Goal: Task Accomplishment & Management: Use online tool/utility

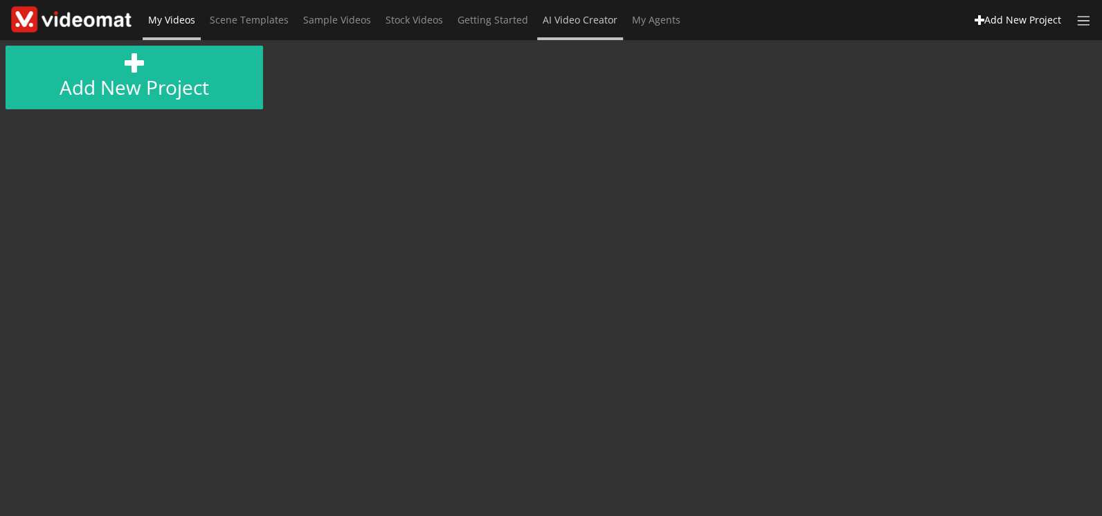
click at [597, 26] on span "AI Video Creator" at bounding box center [580, 19] width 75 height 13
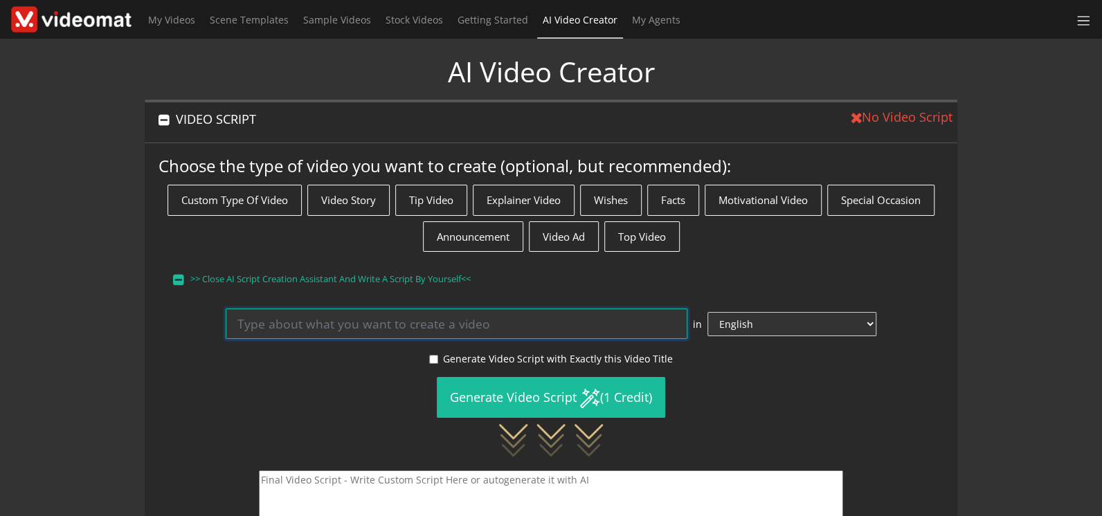
click at [346, 318] on input at bounding box center [457, 324] width 462 height 30
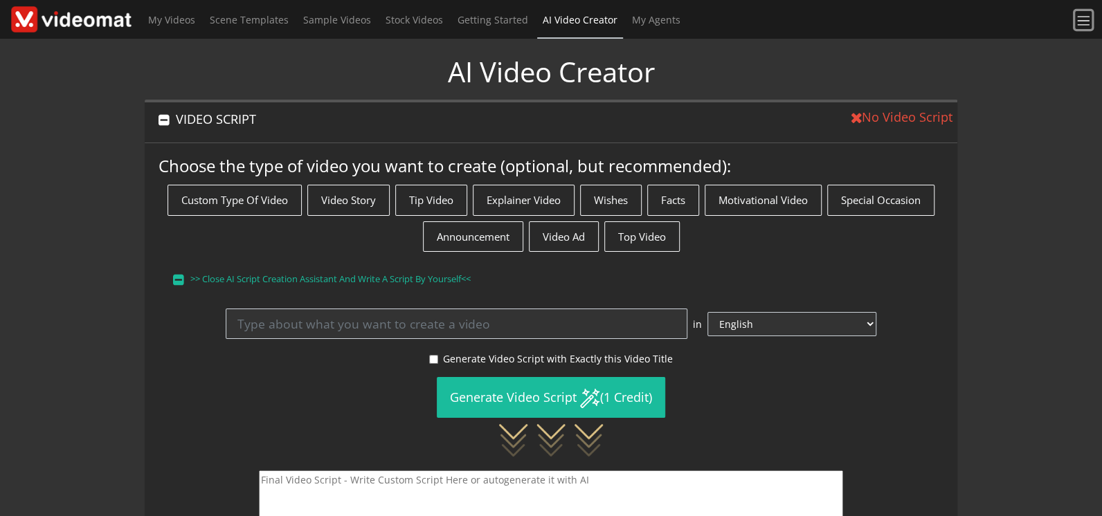
click at [1083, 19] on span at bounding box center [1084, 21] width 16 height 16
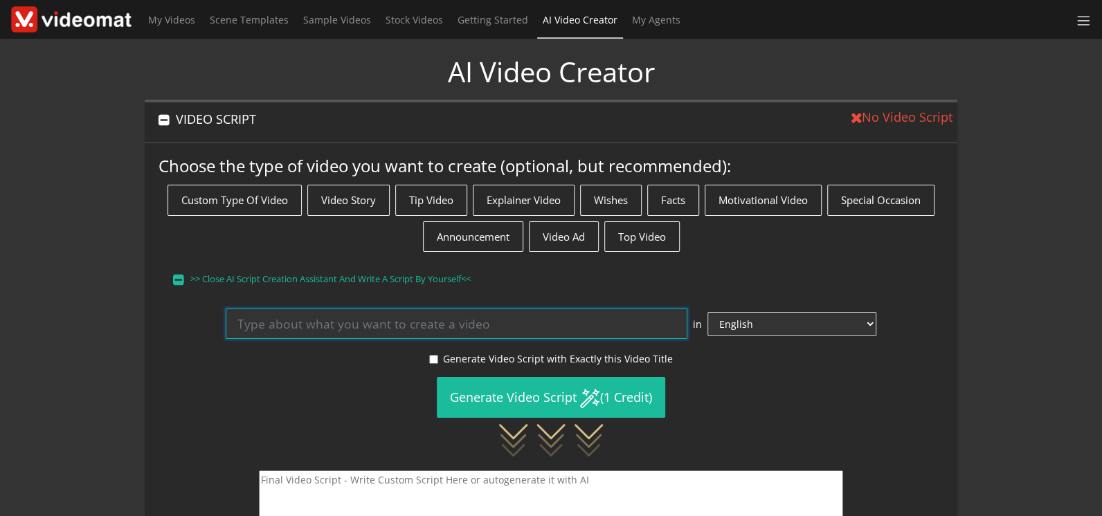
click at [419, 313] on input at bounding box center [457, 324] width 462 height 30
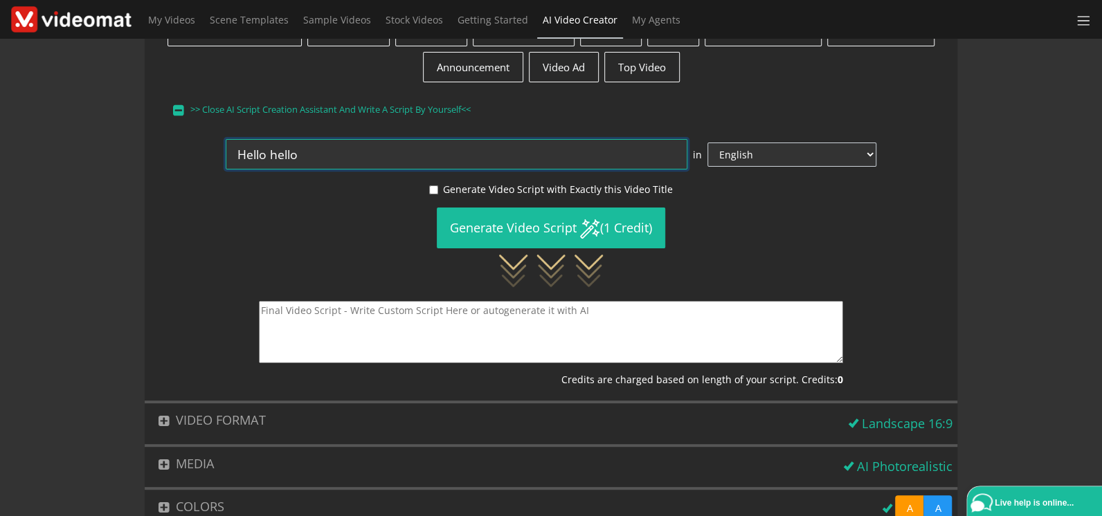
scroll to position [288, 0]
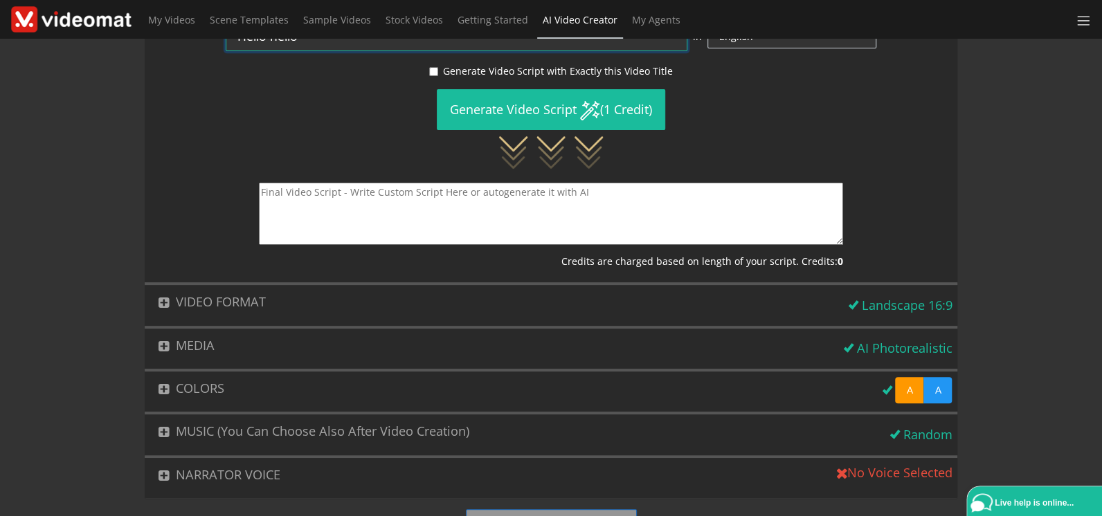
type input "Hello hello"
click at [398, 206] on textarea at bounding box center [551, 214] width 584 height 62
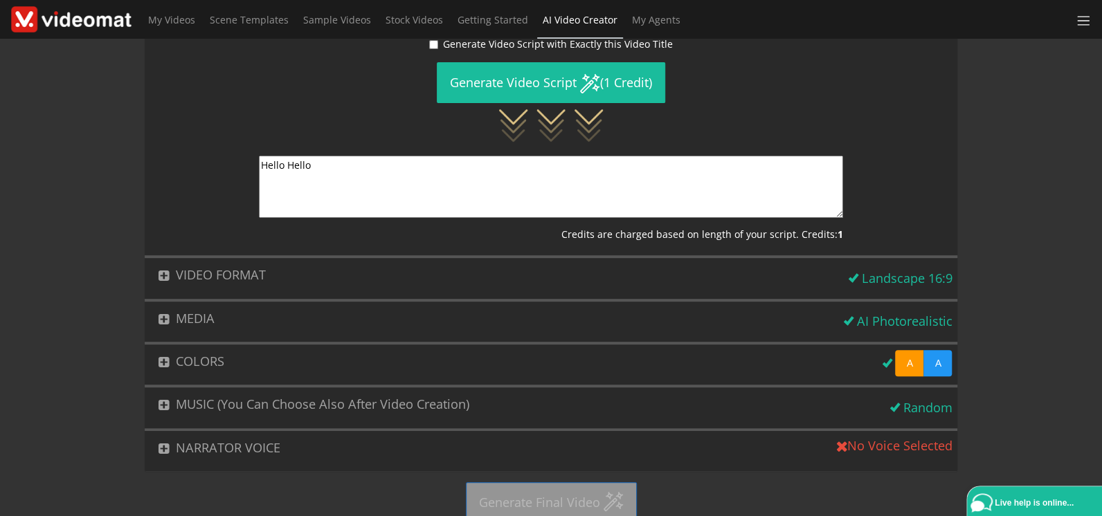
scroll to position [326, 0]
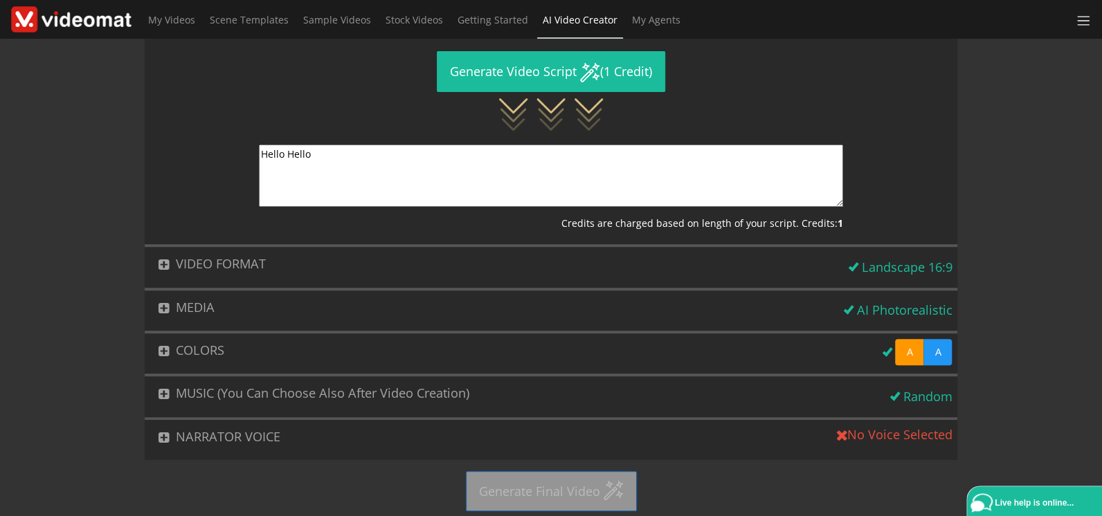
type textarea "Hello Hello"
click at [294, 303] on button "MEDIA" at bounding box center [492, 308] width 694 height 34
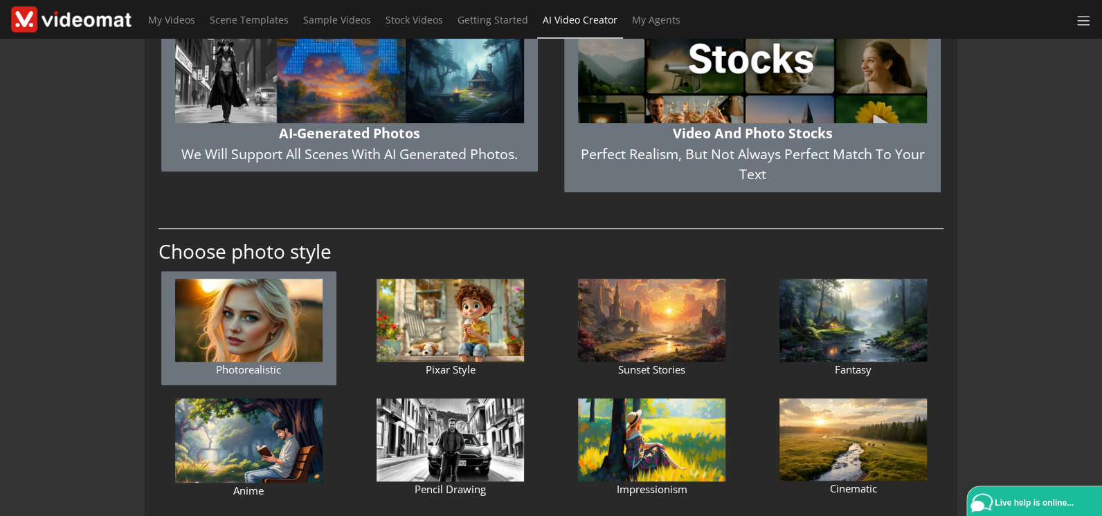
click at [646, 109] on img "button" at bounding box center [752, 25] width 349 height 196
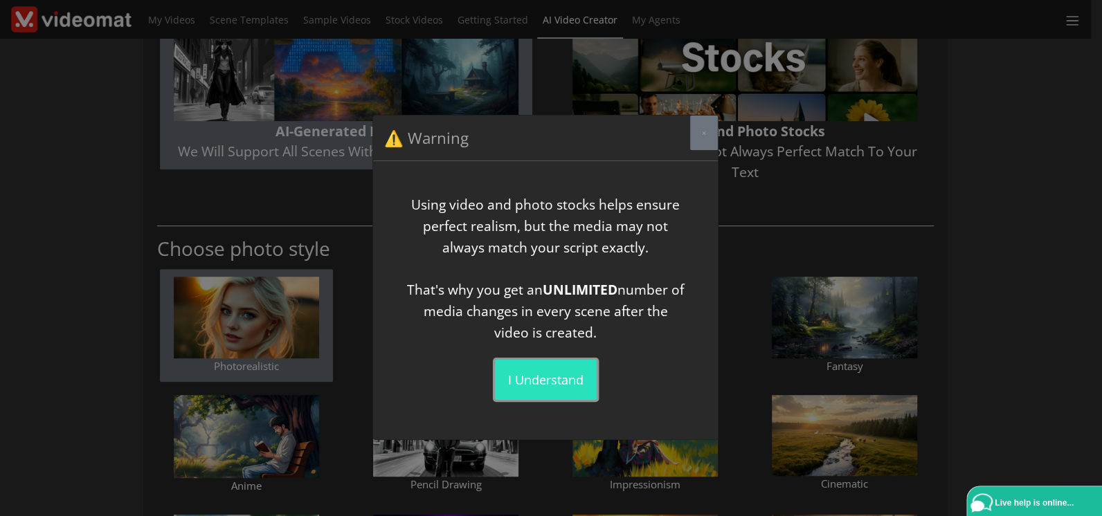
click at [554, 377] on button "I understand" at bounding box center [546, 380] width 102 height 40
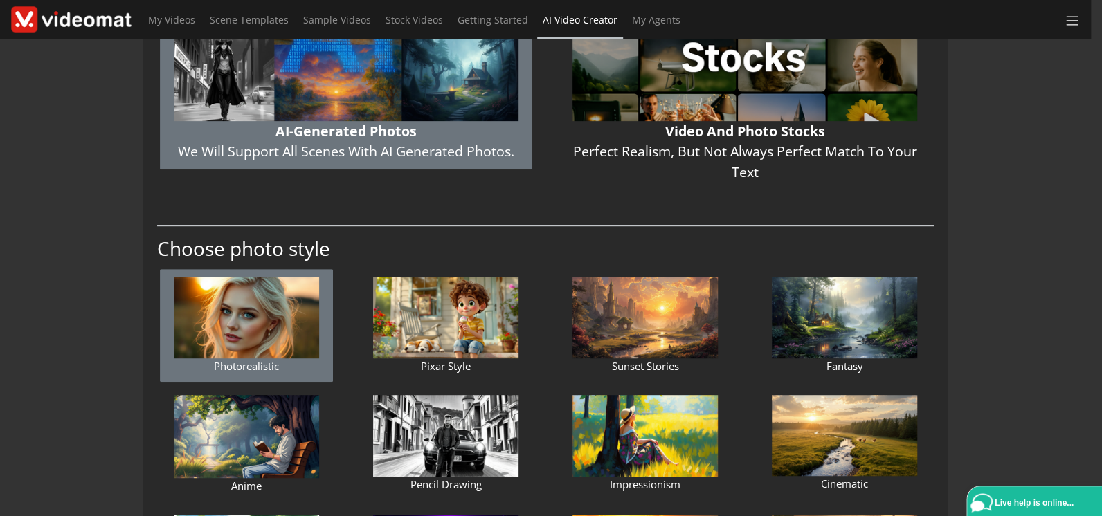
scroll to position [203, 0]
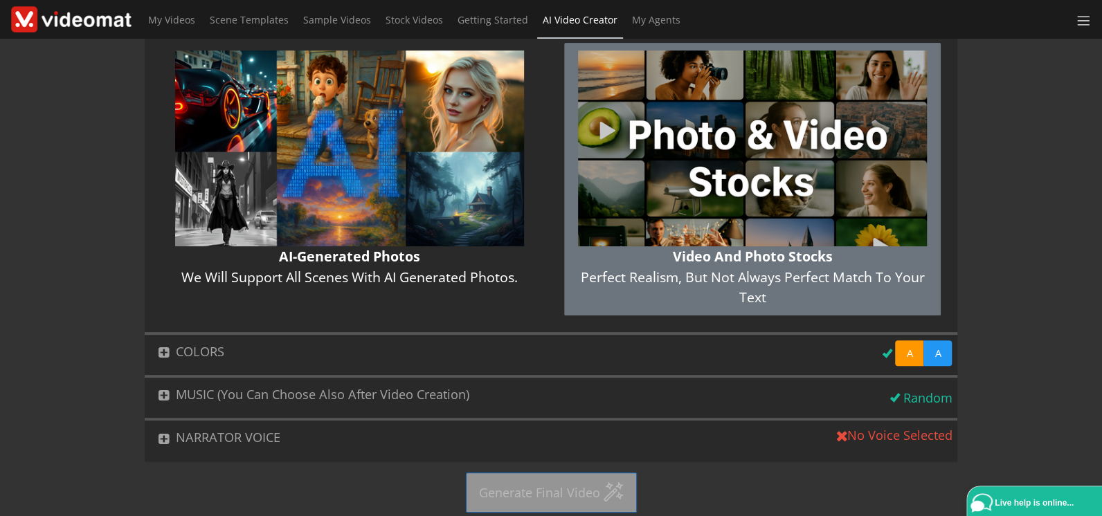
click at [289, 347] on button "COLORS" at bounding box center [511, 352] width 732 height 34
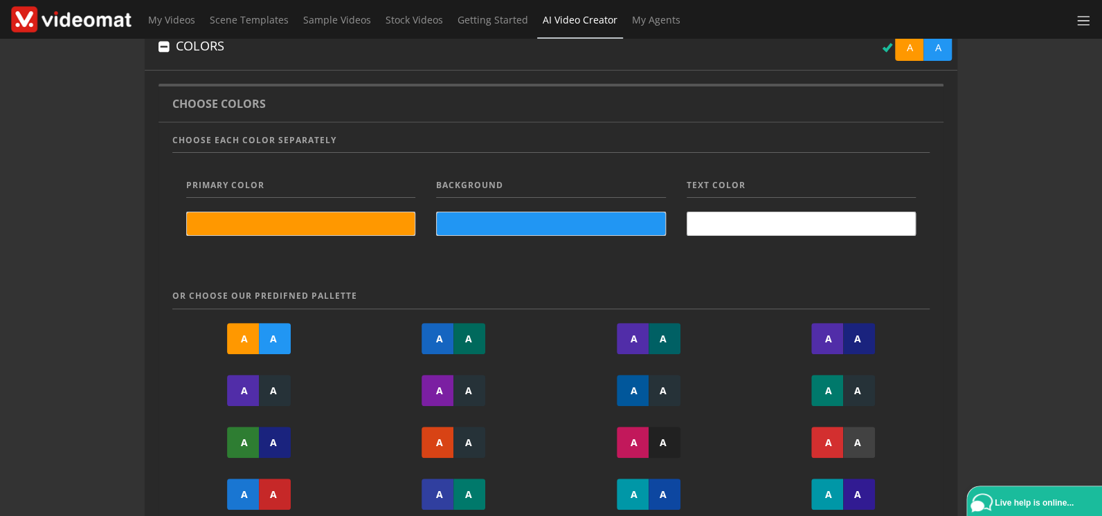
click at [255, 52] on button "COLORS" at bounding box center [511, 46] width 732 height 34
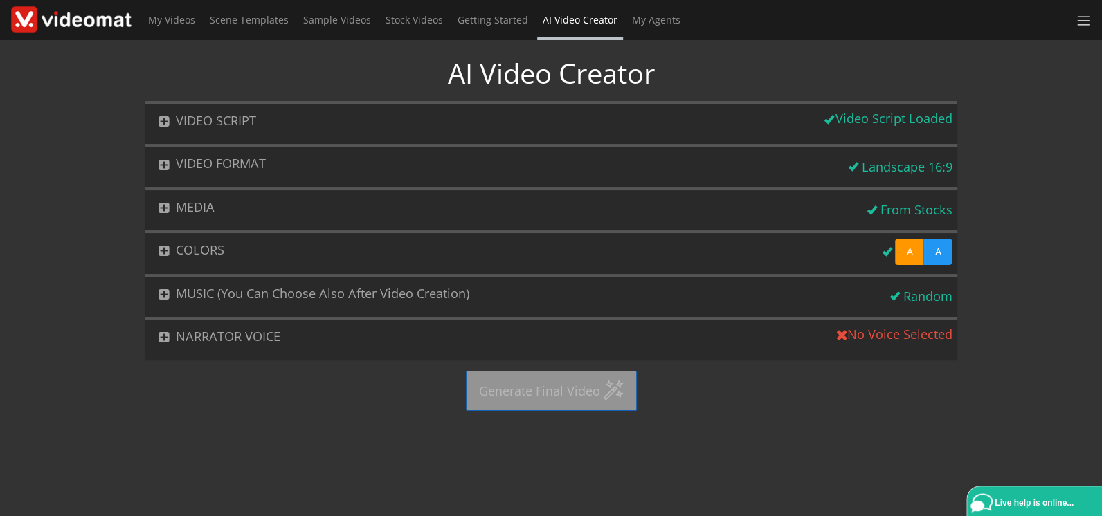
scroll to position [0, 0]
click at [298, 333] on button "NARRATOR VOICE" at bounding box center [488, 337] width 687 height 34
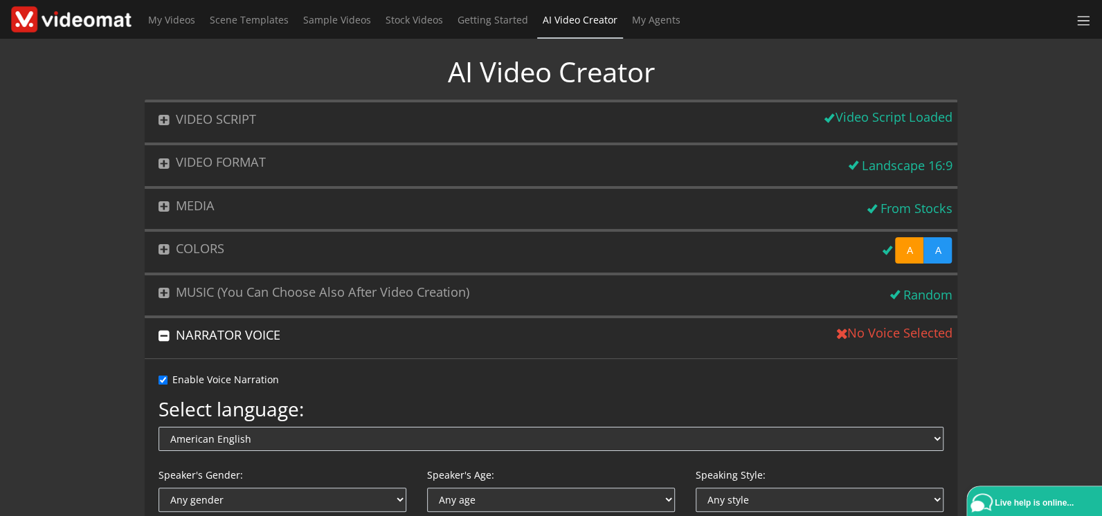
click at [237, 379] on label "Enable Voice Narration" at bounding box center [225, 379] width 107 height 15
click at [168, 379] on input "Enable Voice Narration" at bounding box center [163, 380] width 9 height 9
checkbox input "false"
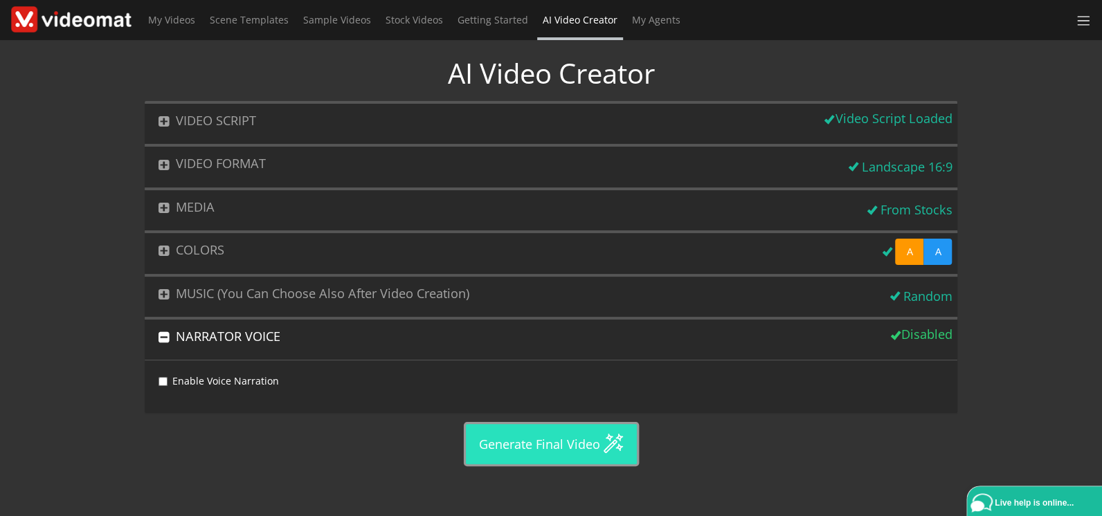
click at [554, 433] on button "Generate Final Video" at bounding box center [551, 444] width 171 height 40
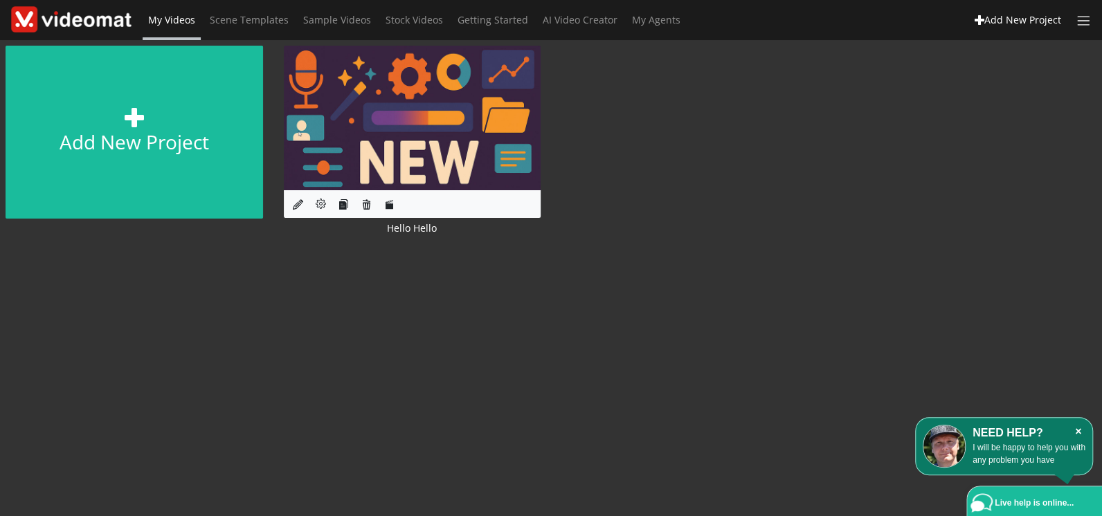
click at [1077, 429] on icon "×" at bounding box center [1078, 432] width 15 height 14
